Goal: Information Seeking & Learning: Learn about a topic

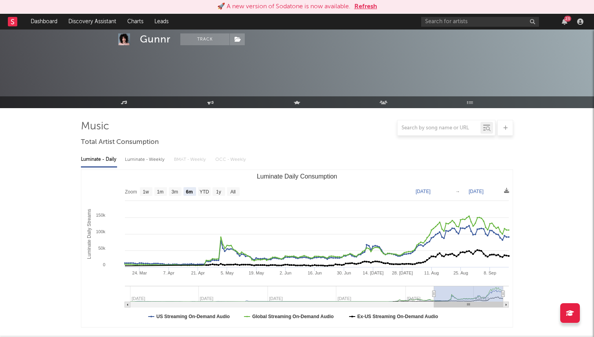
select select "6m"
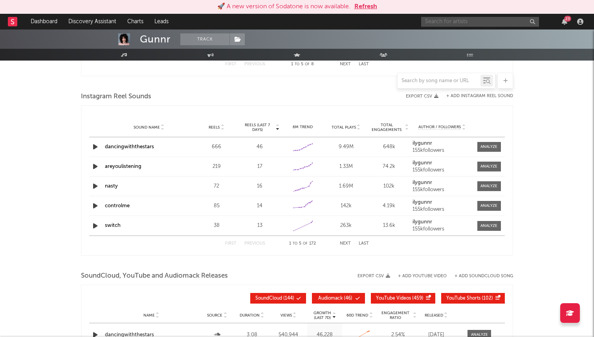
click at [448, 17] on input "text" at bounding box center [480, 22] width 118 height 10
click at [460, 25] on input "[PERSON_NAME]" at bounding box center [480, 22] width 118 height 10
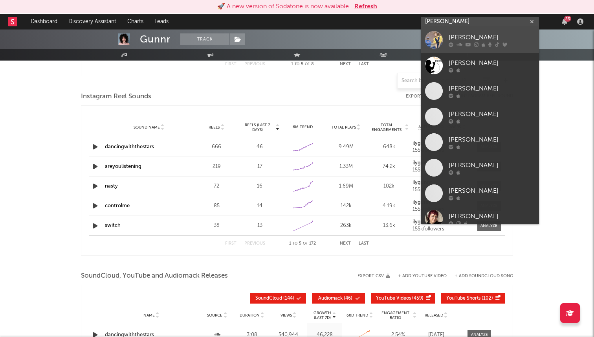
type input "[PERSON_NAME]"
click at [457, 35] on div "[PERSON_NAME]" at bounding box center [492, 37] width 86 height 9
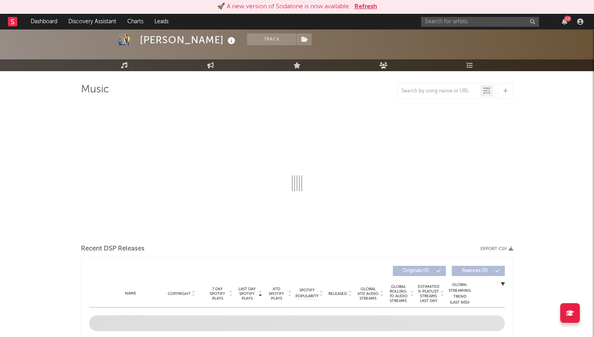
scroll to position [61, 0]
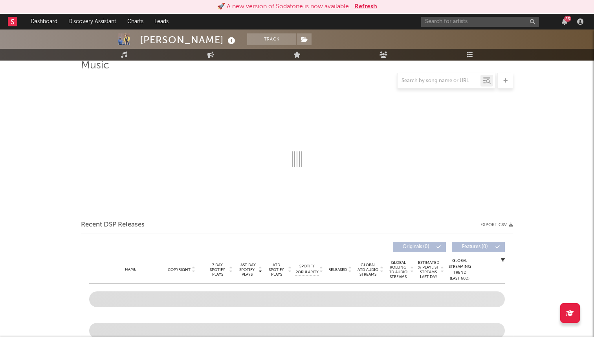
select select "6m"
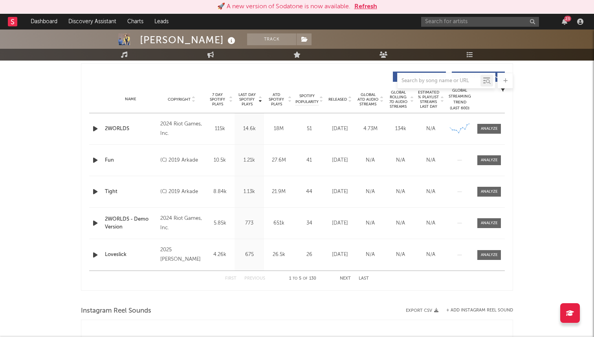
scroll to position [294, 0]
